Goal: Transaction & Acquisition: Download file/media

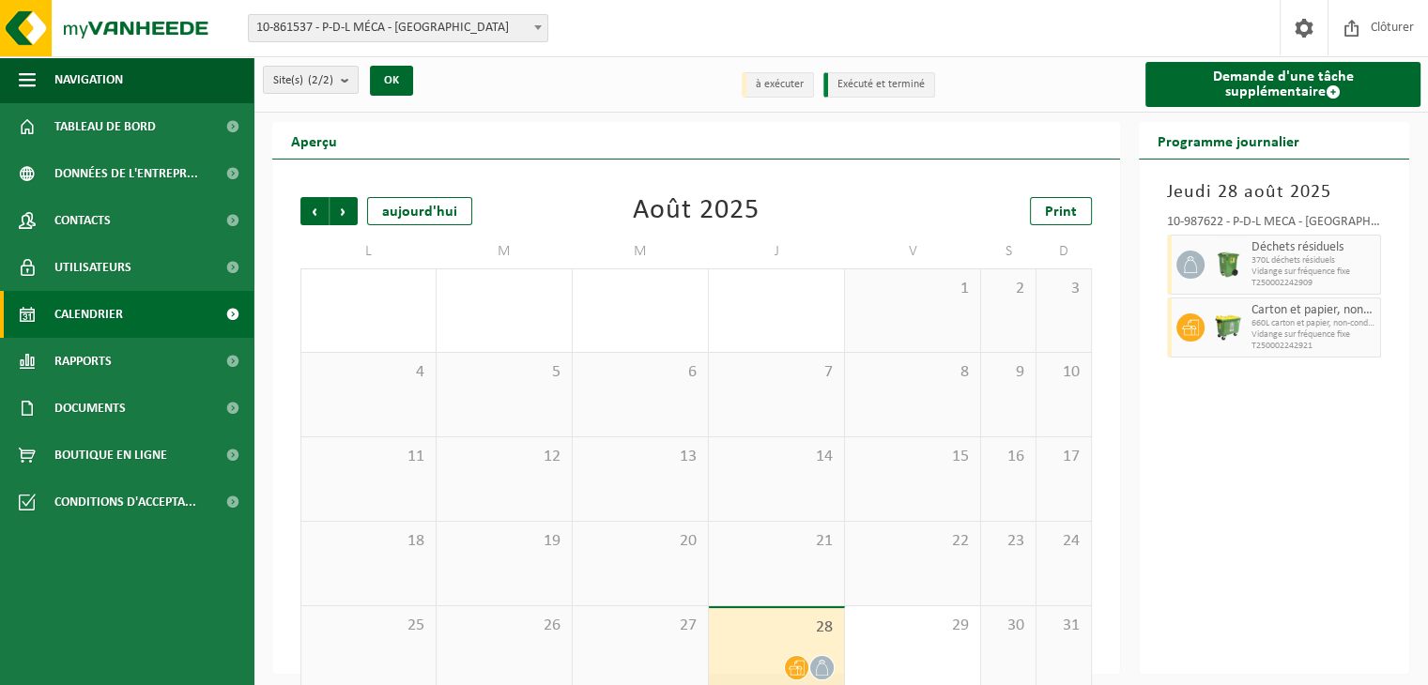
scroll to position [26, 0]
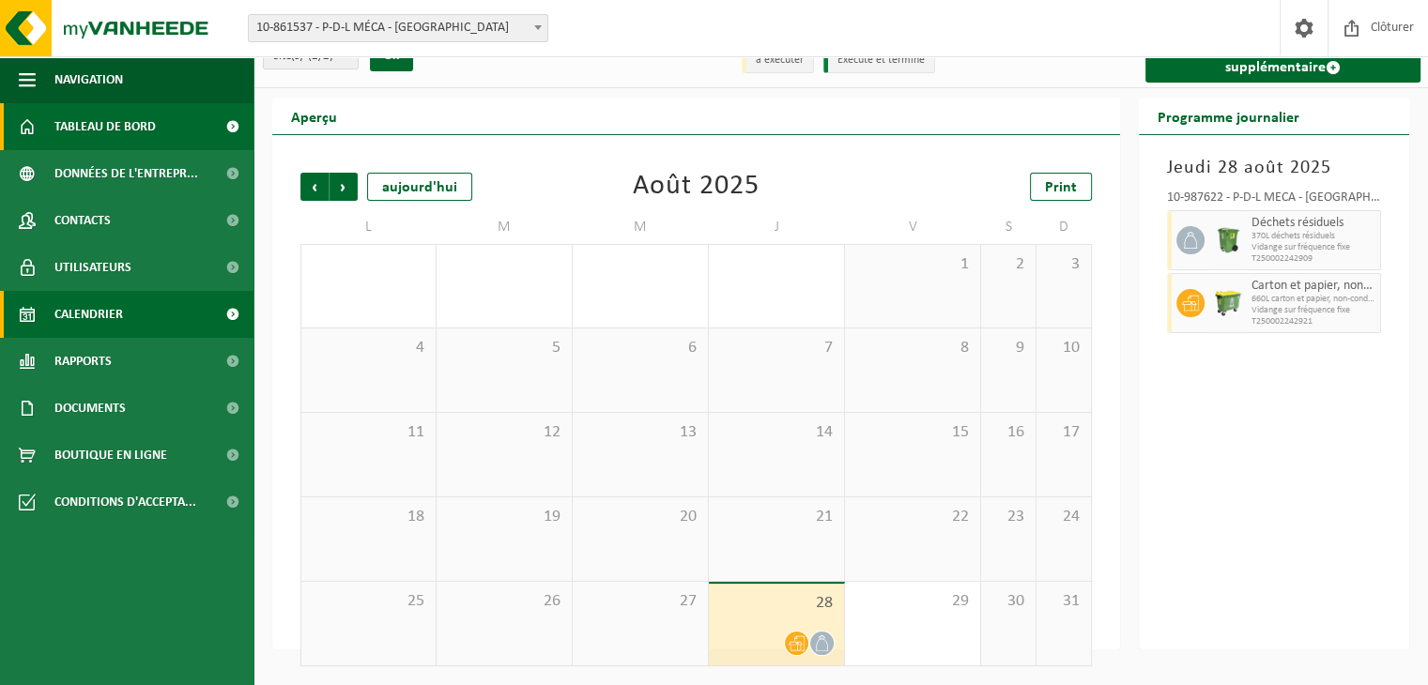
click at [149, 138] on span "Tableau de bord" at bounding box center [104, 126] width 101 height 47
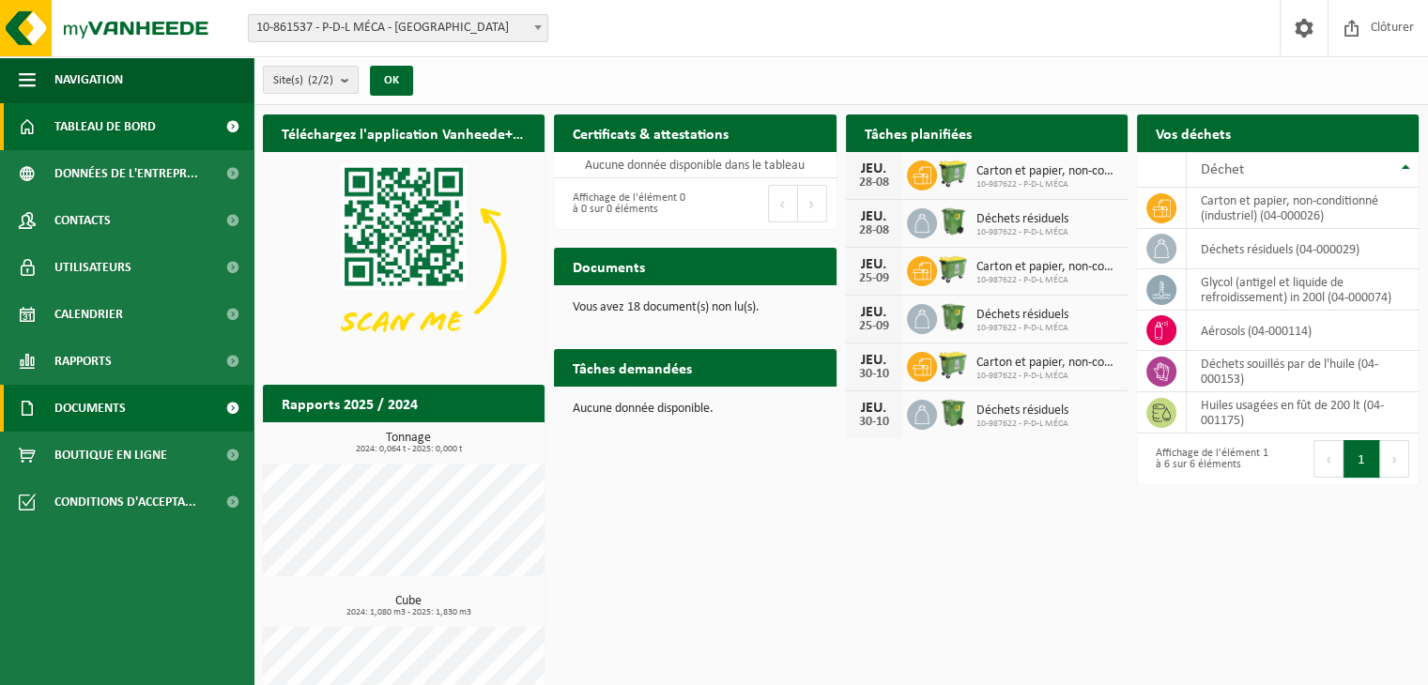
click at [90, 416] on span "Documents" at bounding box center [89, 408] width 71 height 47
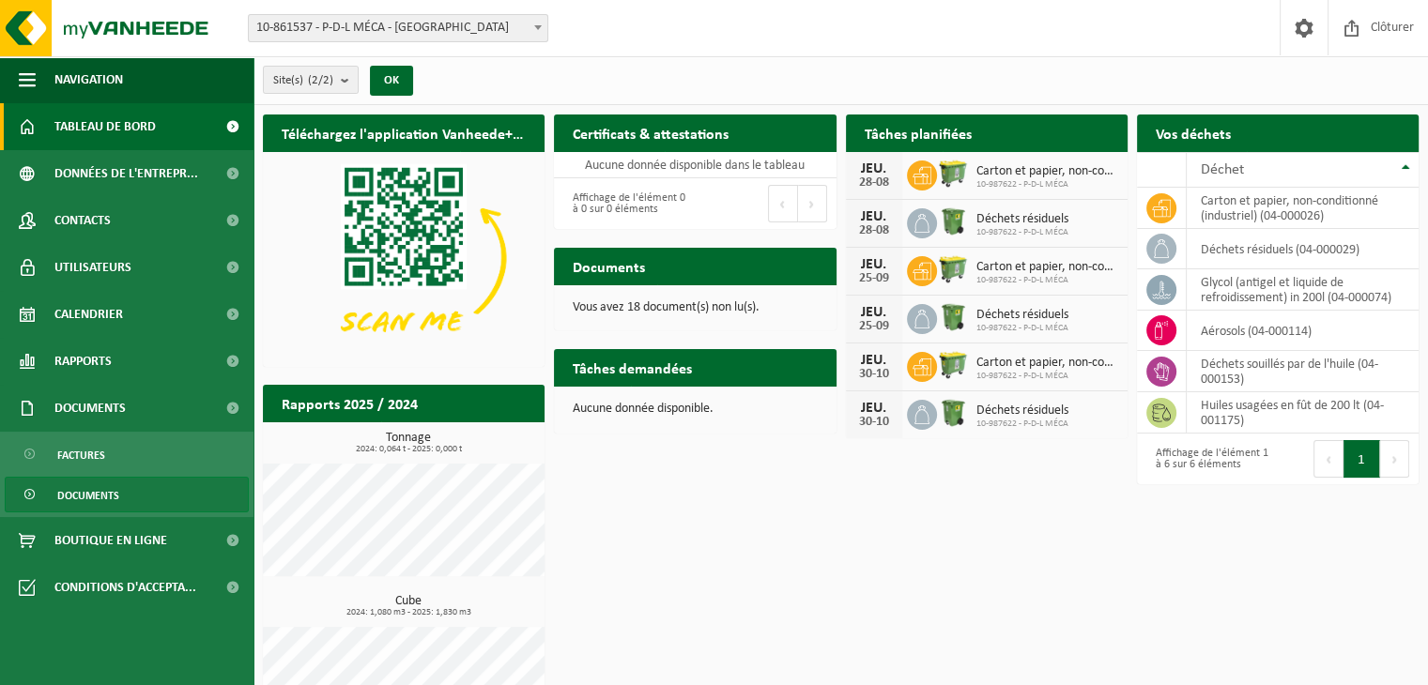
click at [97, 488] on span "Documents" at bounding box center [88, 496] width 62 height 36
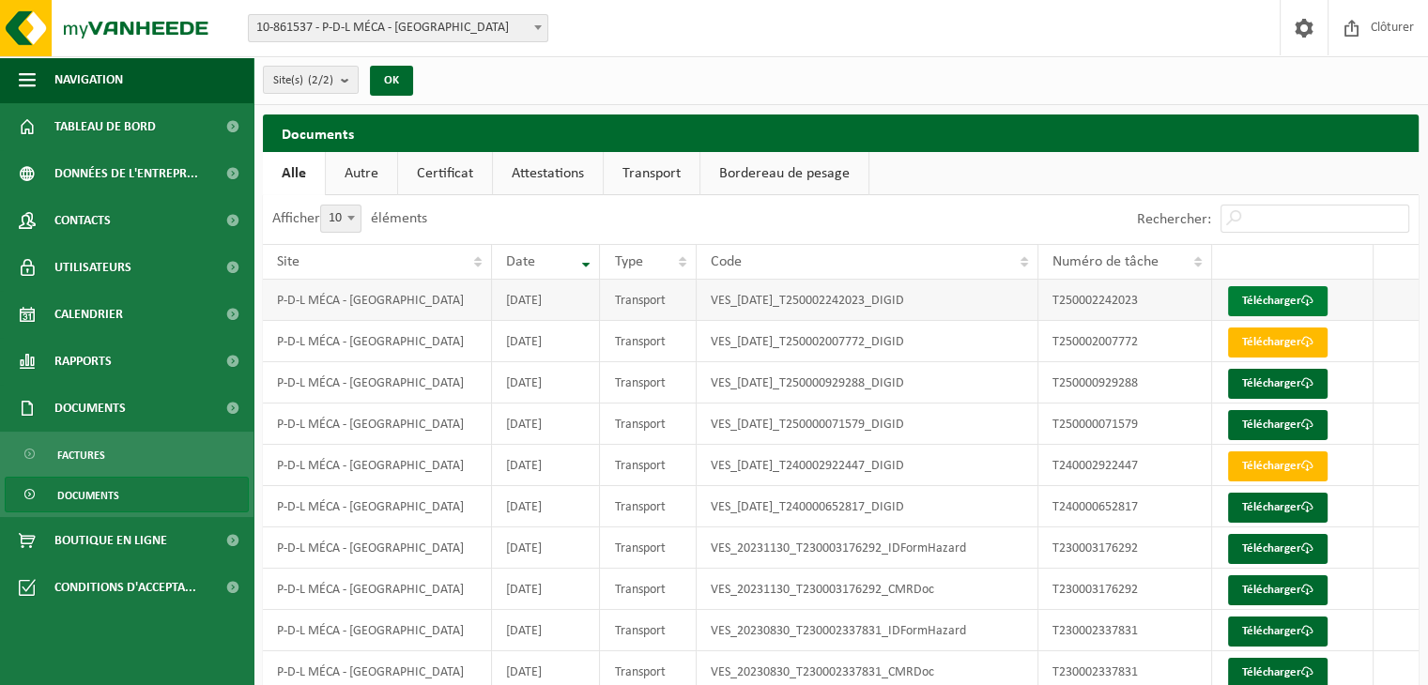
click at [1261, 294] on link "Télécharger" at bounding box center [1278, 301] width 100 height 30
click at [162, 121] on link "Tableau de bord" at bounding box center [127, 126] width 254 height 47
